Goal: Task Accomplishment & Management: Manage account settings

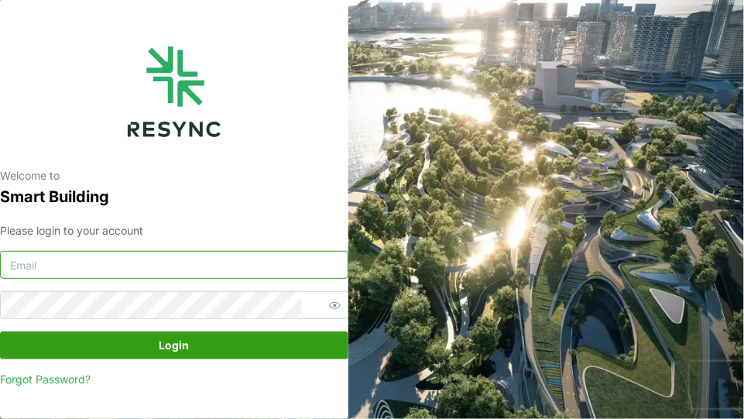
click at [225, 269] on input at bounding box center [174, 265] width 348 height 28
click at [49, 269] on input at bounding box center [174, 265] width 348 height 28
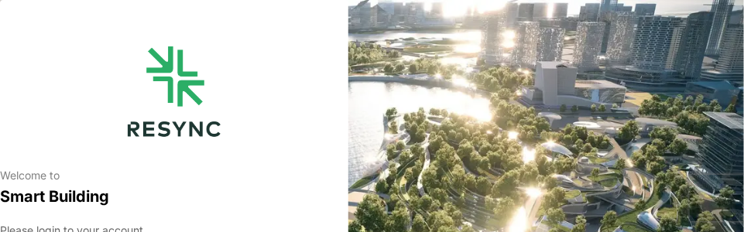
type input "A"
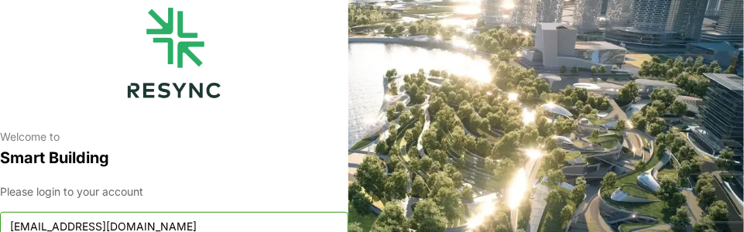
type input "[EMAIL_ADDRESS][DOMAIN_NAME]"
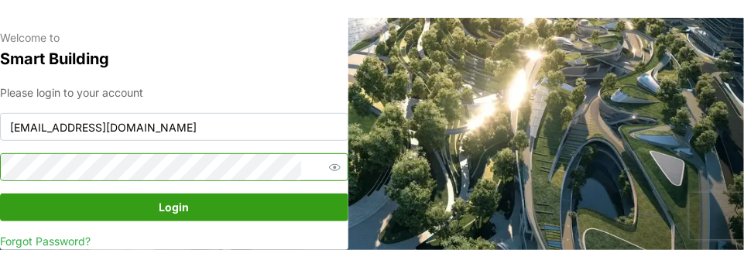
scroll to position [143, 0]
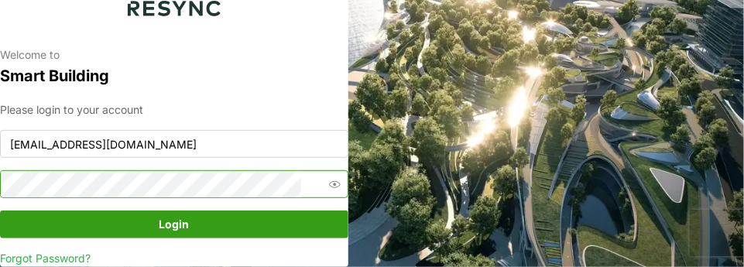
click at [0, 210] on button "Login" at bounding box center [174, 224] width 348 height 28
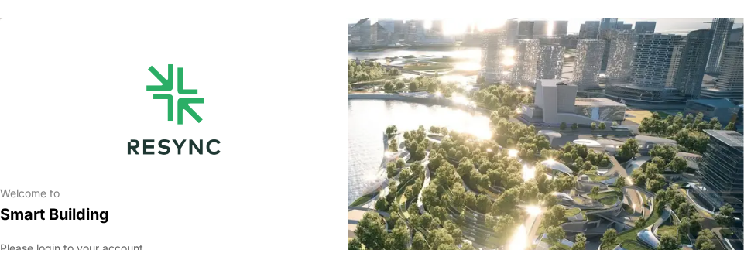
scroll to position [79, 0]
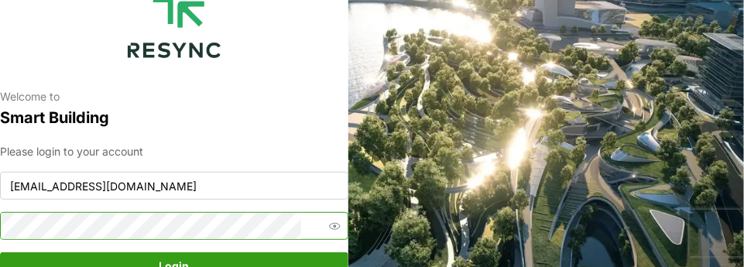
click at [0, 252] on button "Login" at bounding box center [174, 266] width 348 height 28
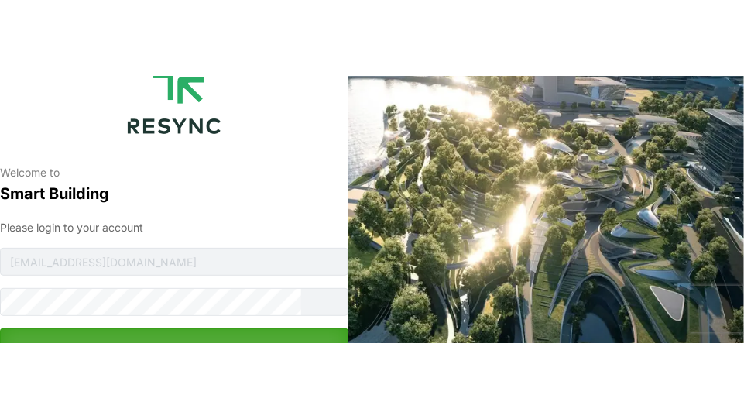
scroll to position [0, 0]
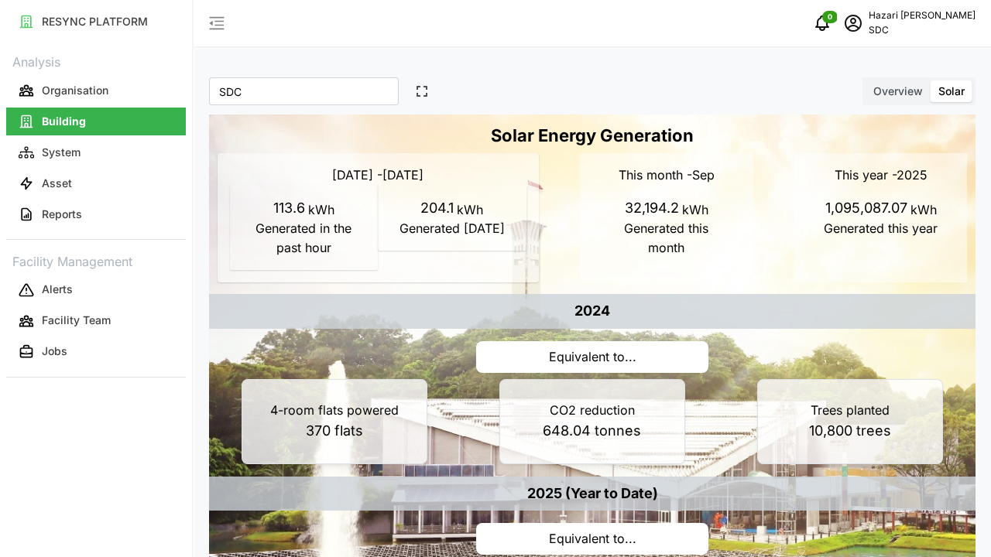
click at [416, 93] on icon "button" at bounding box center [422, 91] width 12 height 12
